Goal: Task Accomplishment & Management: Use online tool/utility

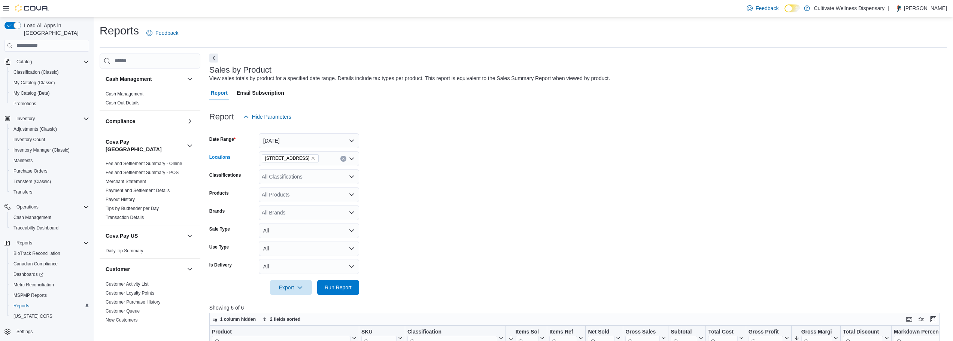
click at [319, 159] on span "[STREET_ADDRESS]" at bounding box center [290, 158] width 57 height 8
click at [327, 190] on span "[STREET_ADDRESS]" at bounding box center [301, 193] width 52 height 7
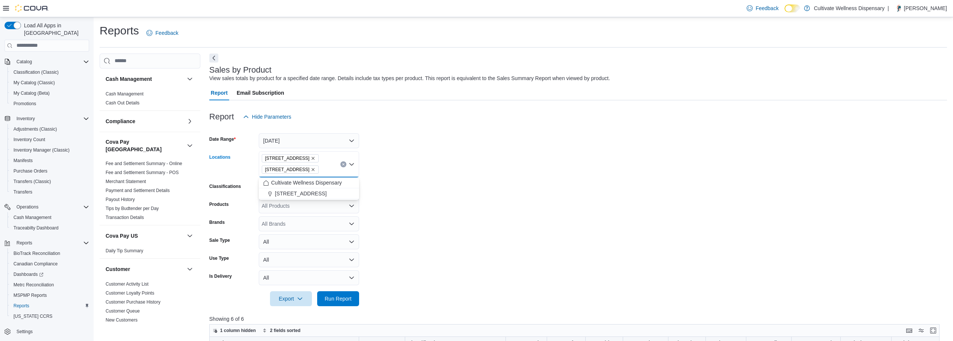
click at [315, 167] on icon "Remove 794 E. Main Street, Tupelo, MS, 38804 from selection in this group" at bounding box center [313, 169] width 4 height 4
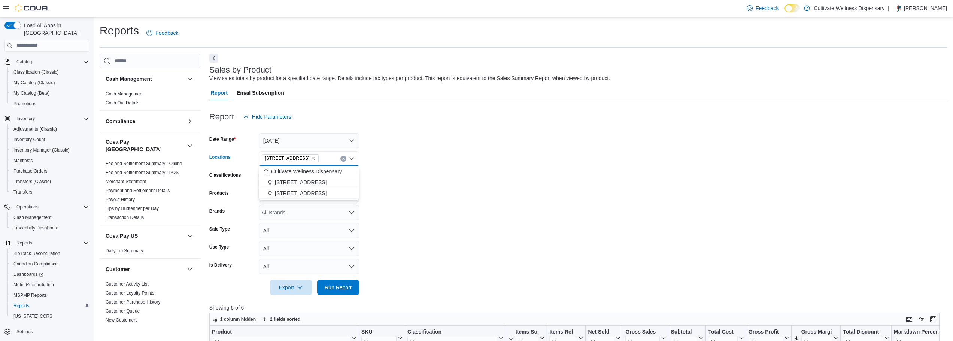
drag, startPoint x: 395, startPoint y: 185, endPoint x: 349, endPoint y: 273, distance: 99.2
click at [395, 189] on form "Date Range [DATE] Locations [STREET_ADDRESS] Combo box. Selected. [STREET_ADDRE…" at bounding box center [578, 209] width 738 height 171
click at [344, 283] on span "Run Report" at bounding box center [338, 287] width 33 height 15
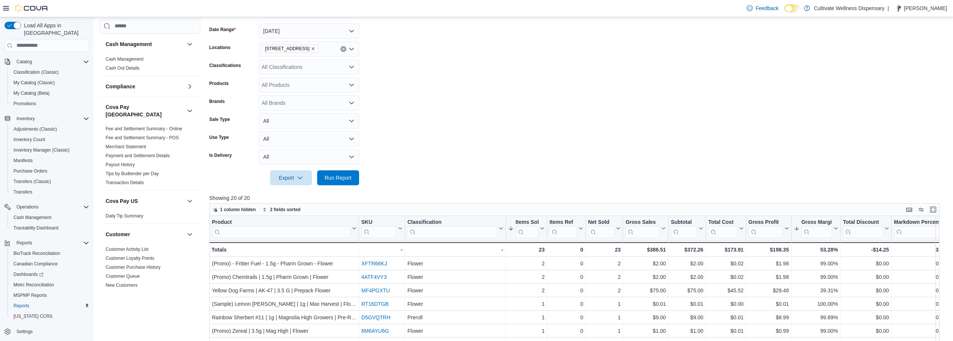
scroll to position [106, 0]
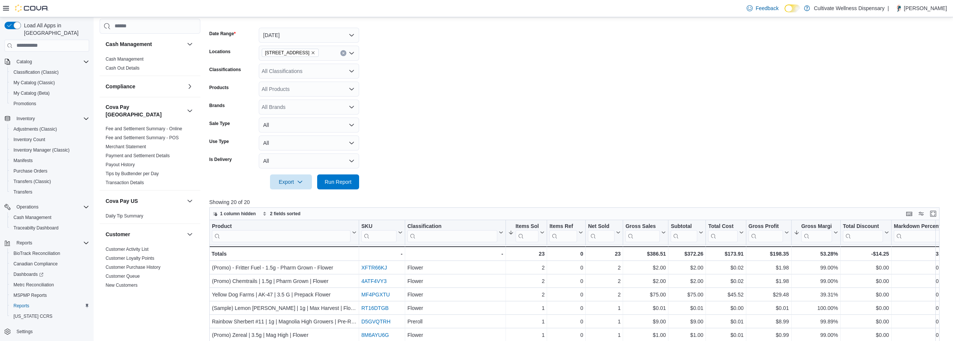
click at [315, 52] on icon "Remove 6690 U.S. Hwy 98 Hattiesburg, MS 39402 from selection in this group" at bounding box center [313, 53] width 4 height 4
click at [310, 98] on span "[STREET_ADDRESS]" at bounding box center [301, 98] width 52 height 7
drag, startPoint x: 383, startPoint y: 124, endPoint x: 370, endPoint y: 145, distance: 25.2
click at [381, 128] on form "Date Range [DATE] Locations [STREET_ADDRESS] Combo box. Selected. [STREET_ADDRE…" at bounding box center [578, 104] width 738 height 171
click at [328, 187] on span "Run Report" at bounding box center [338, 181] width 33 height 15
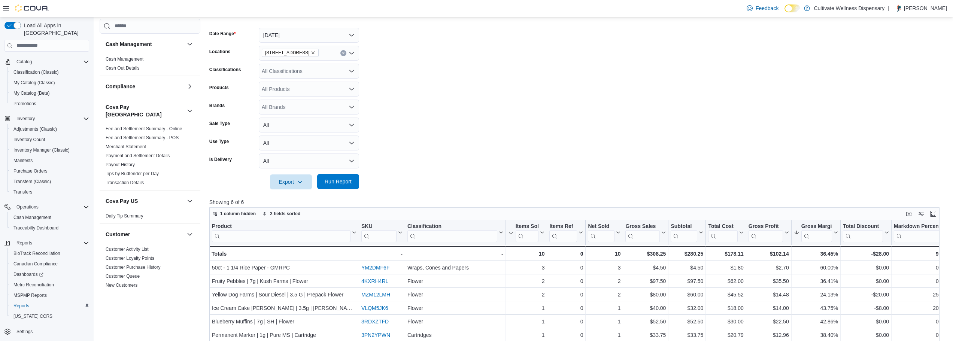
click at [324, 181] on span "Run Report" at bounding box center [338, 181] width 33 height 15
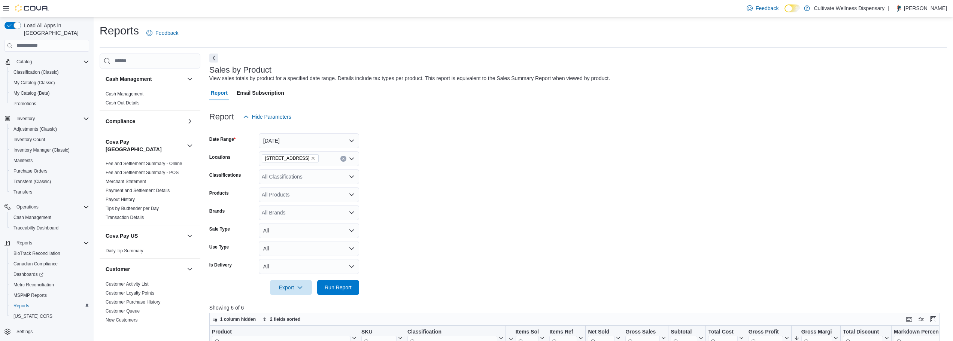
click at [315, 160] on icon "Remove 794 E. Main Street, Tupelo, MS, 38804 from selection in this group" at bounding box center [313, 158] width 4 height 4
click at [327, 194] on span "[STREET_ADDRESS]" at bounding box center [301, 193] width 52 height 7
drag, startPoint x: 418, startPoint y: 197, endPoint x: 394, endPoint y: 234, distance: 44.5
click at [418, 197] on form "Date Range [DATE] Locations [STREET_ADDRESS] Combo box. Selected. [STREET_ADDRE…" at bounding box center [578, 209] width 738 height 171
click at [343, 285] on span "Run Report" at bounding box center [338, 287] width 27 height 7
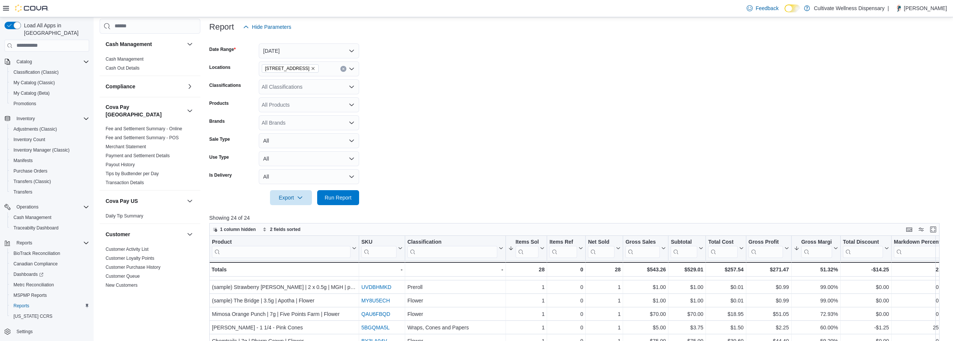
scroll to position [48, 0]
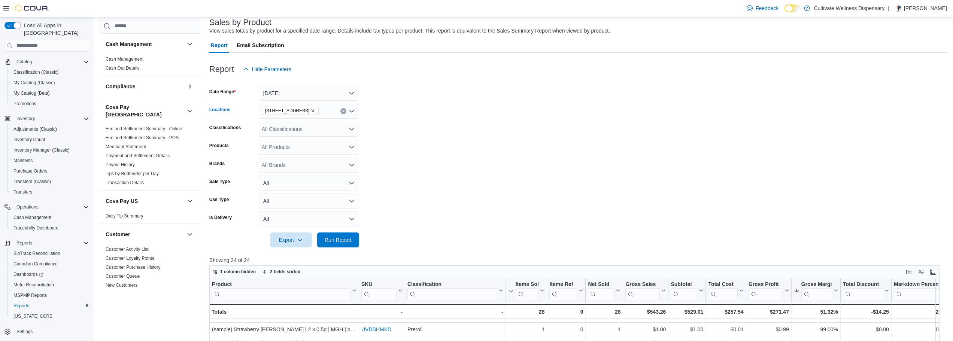
click at [315, 109] on icon "Remove 6690 U.S. Hwy 98 Hattiesburg, MS 39402 from selection in this group" at bounding box center [313, 111] width 4 height 4
click at [325, 154] on span "[STREET_ADDRESS]" at bounding box center [301, 156] width 52 height 7
click at [424, 188] on form "Date Range [DATE] Locations [STREET_ADDRESS] Classifications All Classification…" at bounding box center [578, 162] width 738 height 171
click at [342, 242] on span "Run Report" at bounding box center [338, 239] width 27 height 7
